Goal: Ask a question

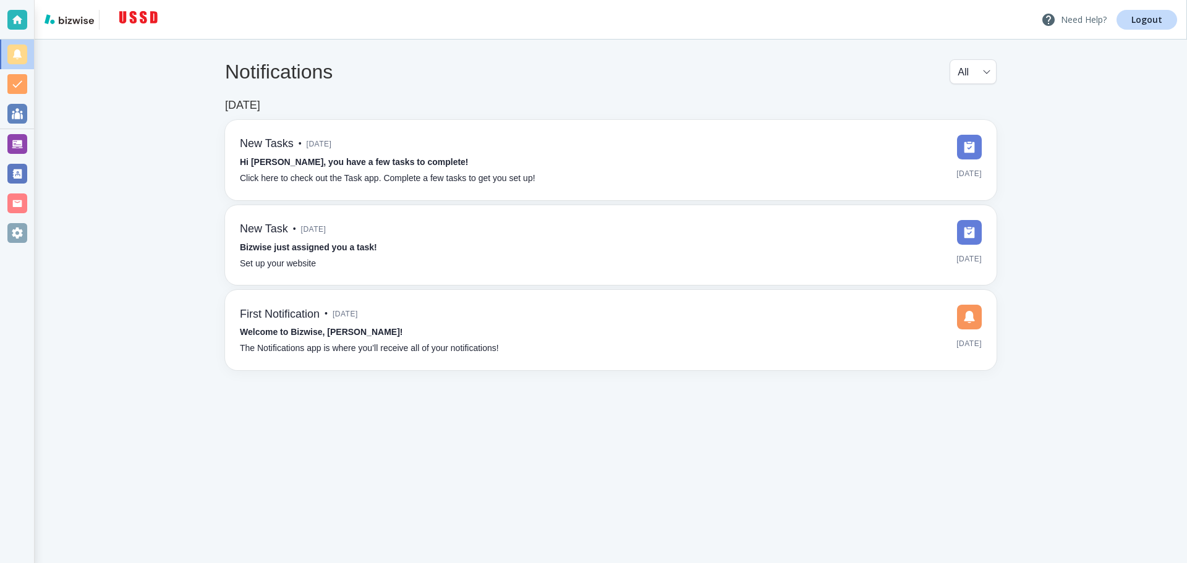
click at [1080, 19] on p "Need Help?" at bounding box center [1074, 19] width 66 height 15
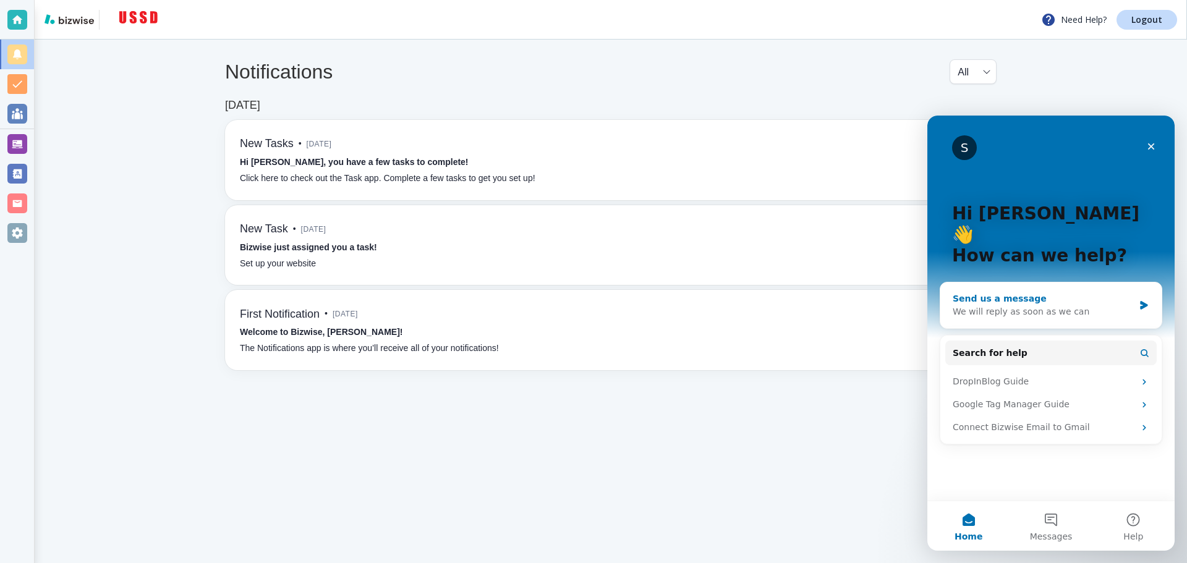
click at [1031, 305] on div "We will reply as soon as we can" at bounding box center [1043, 311] width 181 height 13
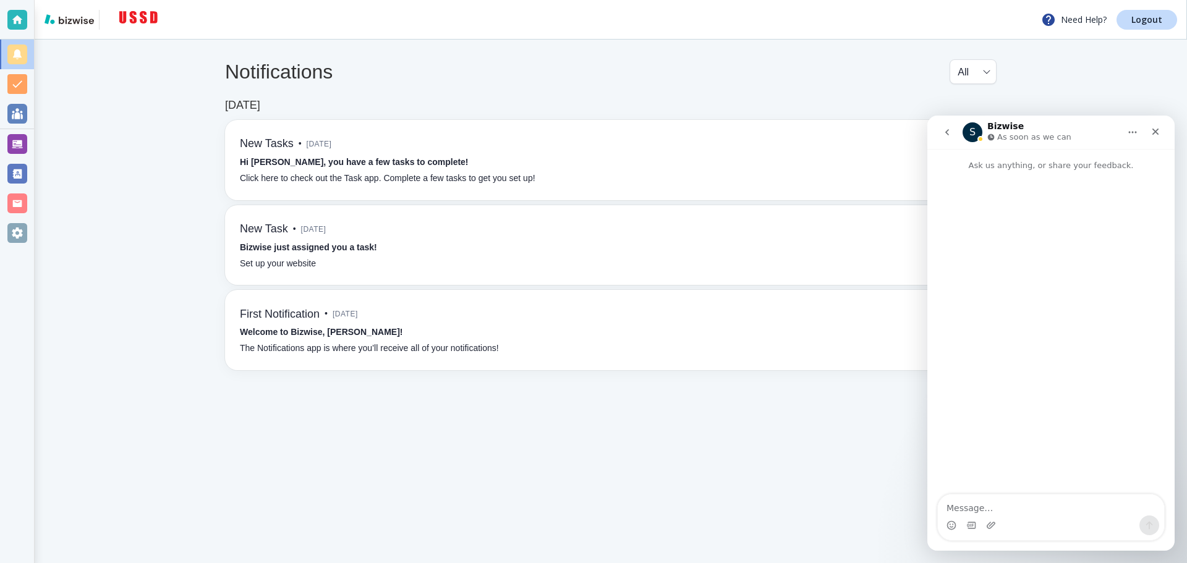
click at [1034, 513] on textarea "Message…" at bounding box center [1051, 505] width 226 height 21
drag, startPoint x: 1117, startPoint y: 497, endPoint x: 1098, endPoint y: 499, distance: 19.3
click at [1098, 499] on textarea "Hello, we need opt in language on our contact us page. Is this something you ca…" at bounding box center [1051, 493] width 226 height 46
click at [1098, 498] on textarea "Hello, we need opt in language on our contact us page. Is this something you ca…" at bounding box center [1051, 493] width 226 height 46
click at [1066, 485] on textarea "Hello, we need opt in language on our contact us page. Is this something you ca…" at bounding box center [1051, 493] width 226 height 46
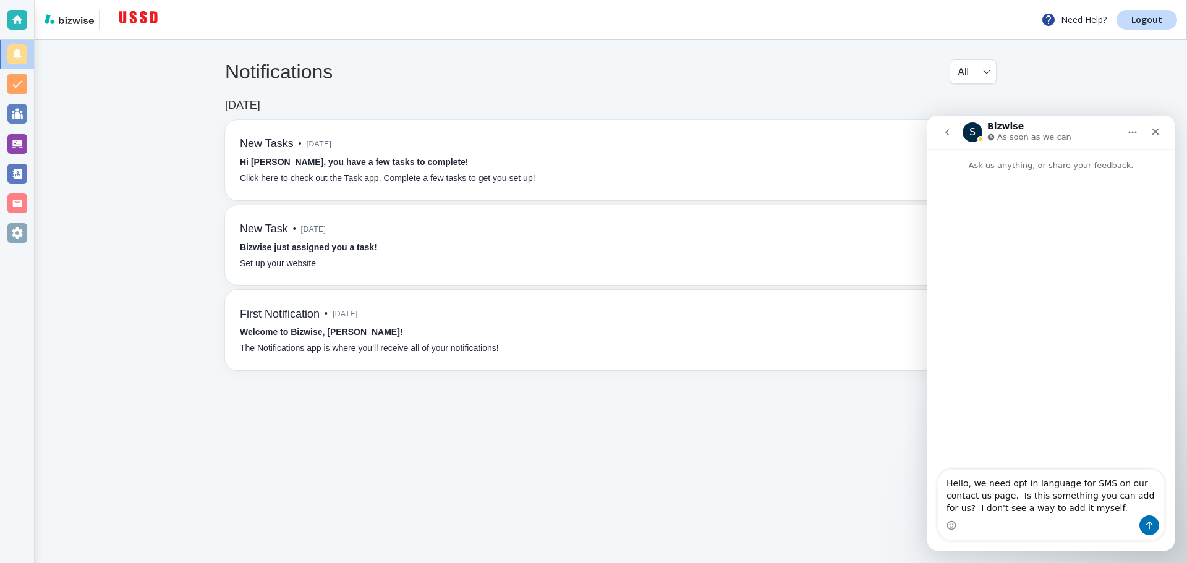
type textarea "Hello, we need opt in language for SMS on our contact us page. Is this somethin…"
click at [1154, 526] on icon "Send a message…" at bounding box center [1150, 526] width 10 height 10
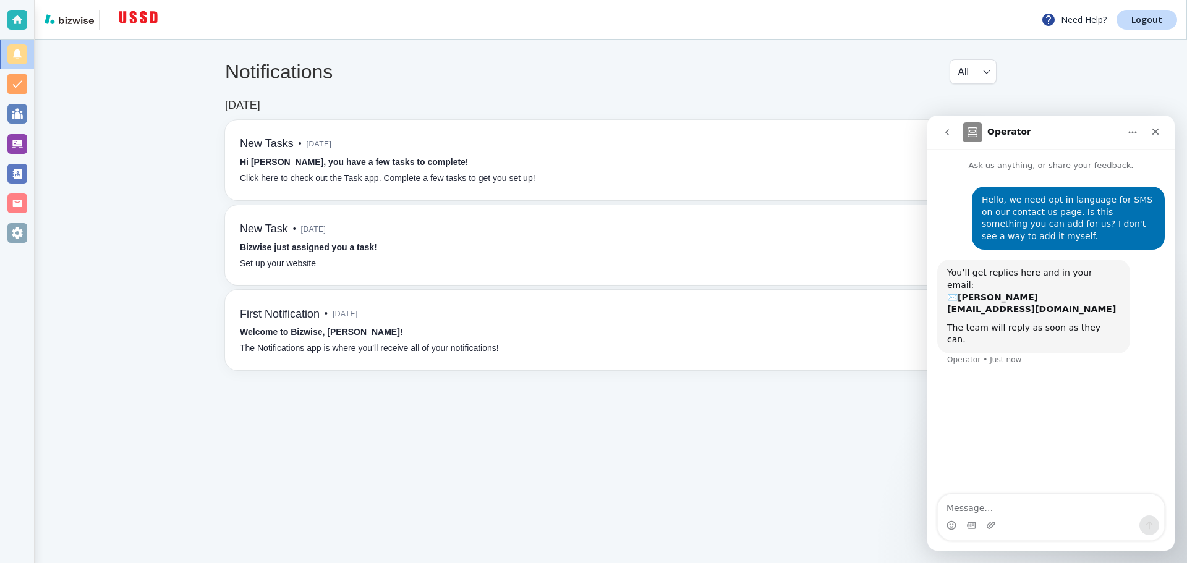
click at [708, 442] on main "Notifications All all ​ [DATE] New Tasks • [DATE] Hi [PERSON_NAME], you have a …" at bounding box center [611, 302] width 1153 height 524
